Goal: Check status: Check status

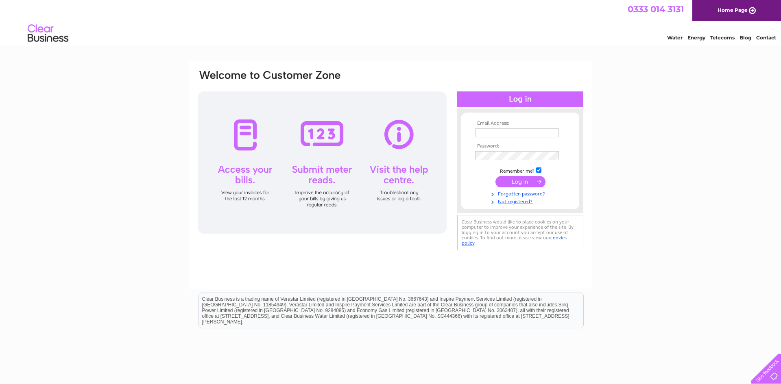
type input "kevinhasnip@hotmail.com"
click at [524, 181] on input "submit" at bounding box center [520, 181] width 50 height 11
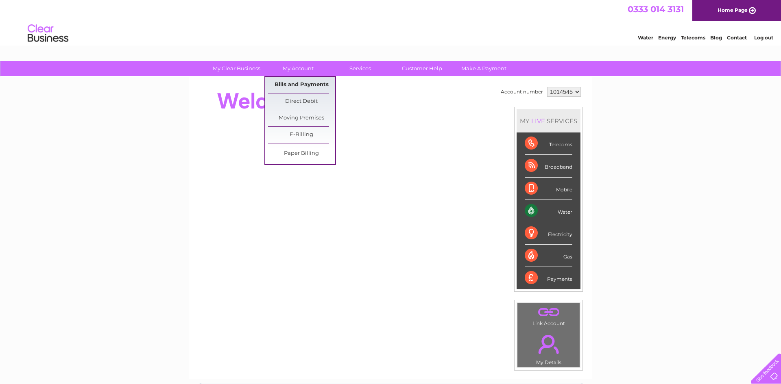
click at [294, 83] on link "Bills and Payments" at bounding box center [301, 85] width 67 height 16
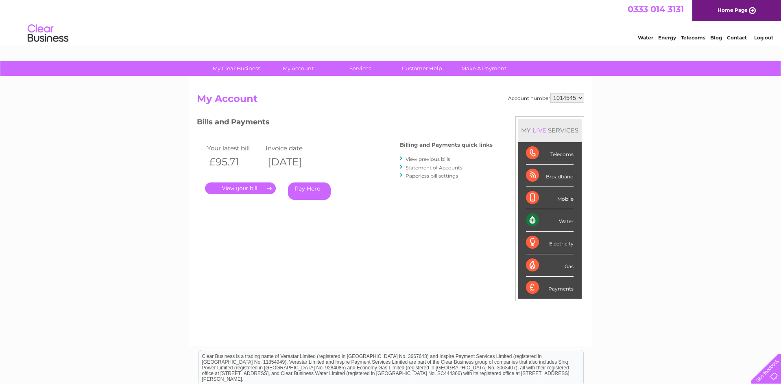
click at [246, 187] on link "." at bounding box center [240, 189] width 71 height 12
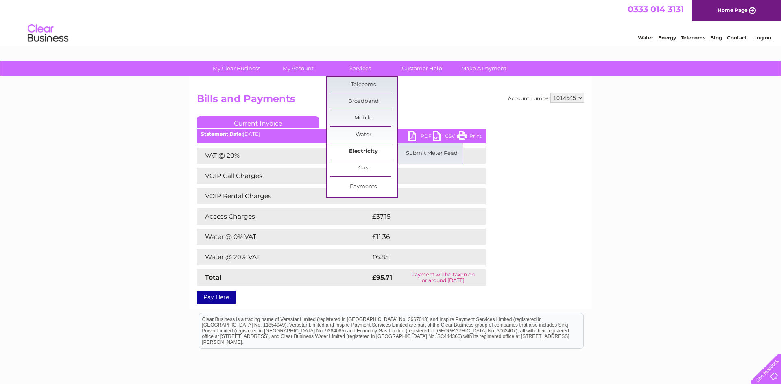
click at [365, 153] on link "Electricity" at bounding box center [363, 152] width 67 height 16
